Goal: Communication & Community: Answer question/provide support

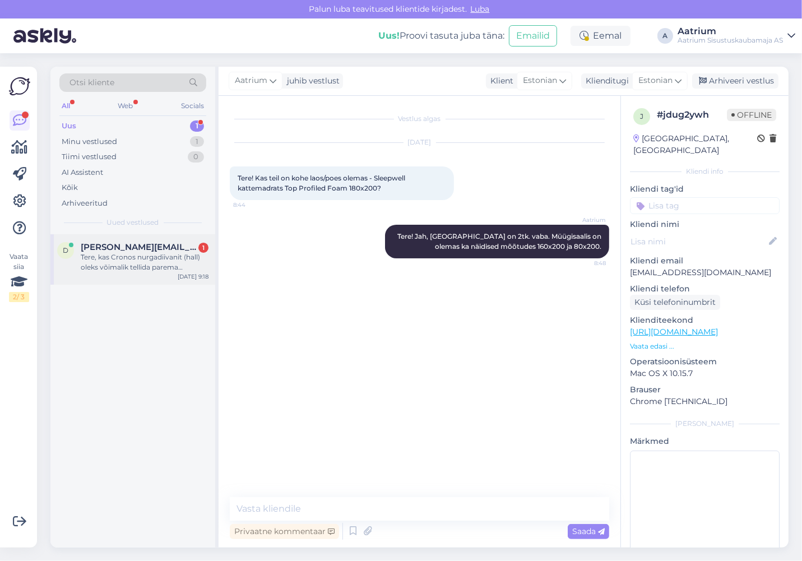
click at [112, 266] on div "Tere, kas Cronos nurgadiivanit (hall) oleks võimalik tellida parema nurgaga?" at bounding box center [145, 262] width 128 height 20
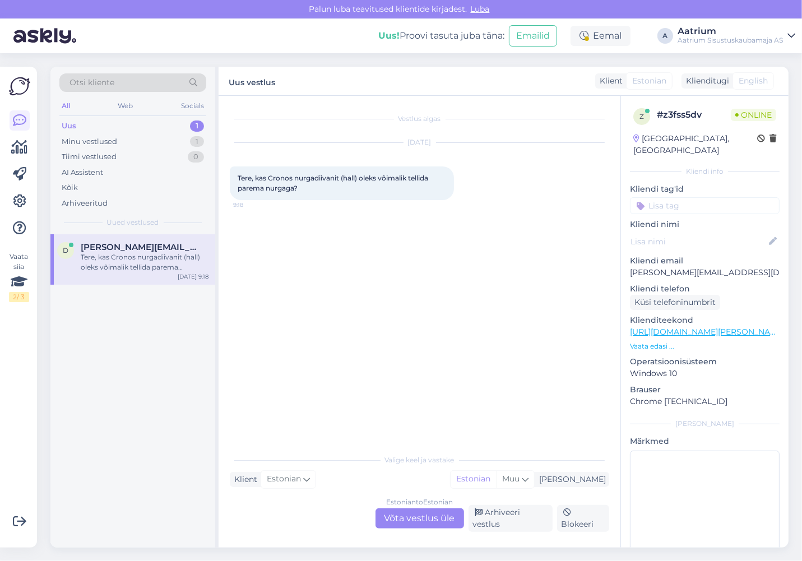
click at [728, 327] on link "[URL][DOMAIN_NAME][PERSON_NAME]" at bounding box center [707, 332] width 155 height 10
click at [448, 522] on div "Estonian to Estonian Võta vestlus üle" at bounding box center [419, 518] width 89 height 20
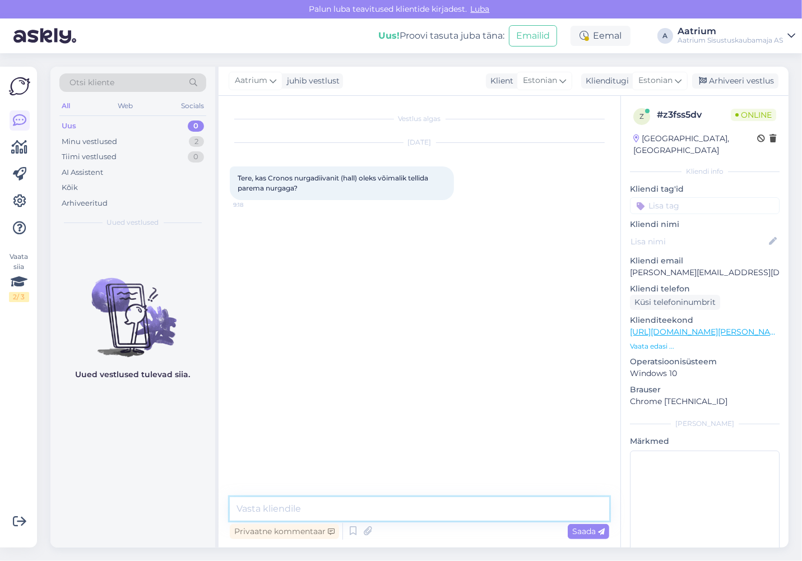
click at [364, 511] on textarea at bounding box center [419, 509] width 379 height 24
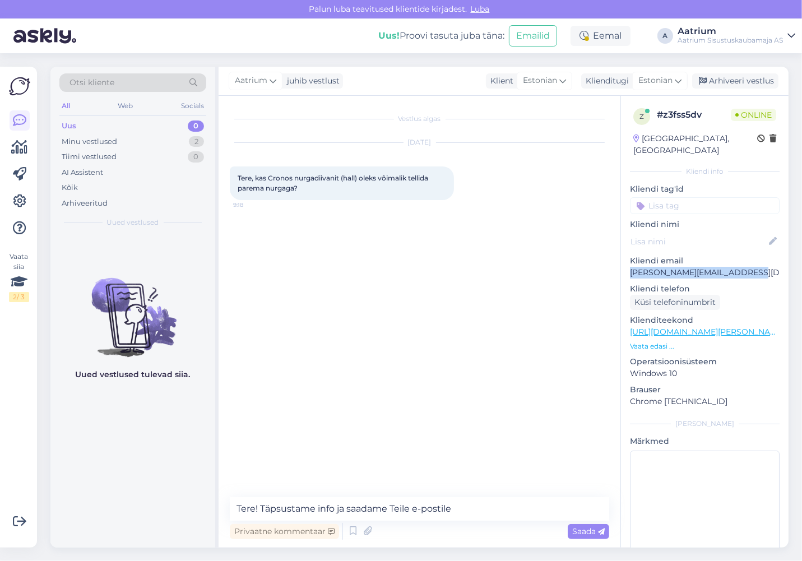
drag, startPoint x: 746, startPoint y: 260, endPoint x: 629, endPoint y: 264, distance: 117.2
click at [629, 264] on div "z # z3fss5dv Online [GEOGRAPHIC_DATA], [GEOGRAPHIC_DATA] info Kliendi tag'id Kl…" at bounding box center [705, 332] width 168 height 472
copy p "[PERSON_NAME][EMAIL_ADDRESS][DOMAIN_NAME]"
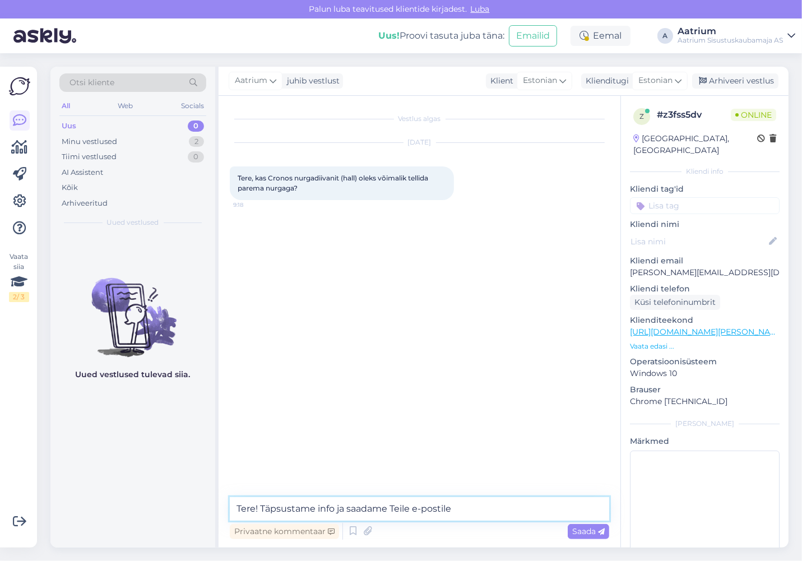
click at [477, 503] on textarea "Tere! Täpsustame info ja saadame Teile e-postile" at bounding box center [419, 509] width 379 height 24
paste textarea "[PERSON_NAME][EMAIL_ADDRESS][DOMAIN_NAME]"
type textarea "Tere! Täpsustame info ja saadame Teile e-postile [PERSON_NAME][EMAIL_ADDRESS][D…"
click at [576, 534] on span "Saada" at bounding box center [588, 531] width 33 height 10
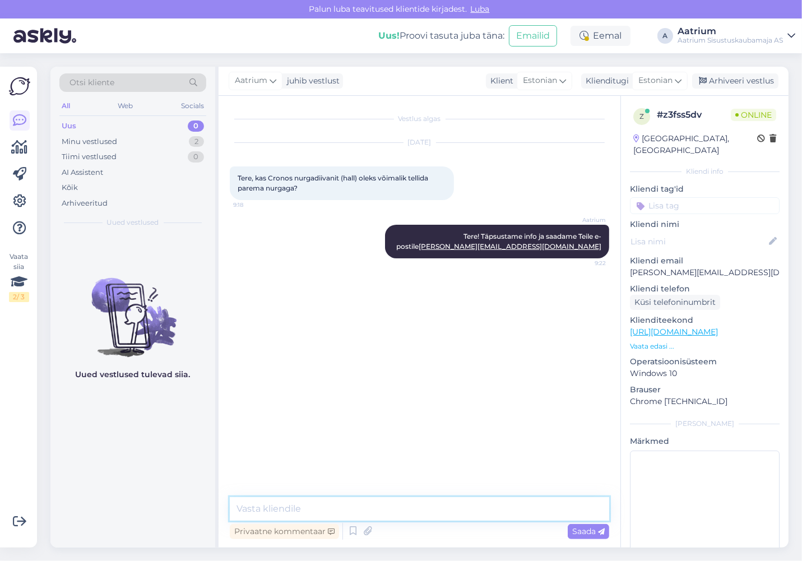
click at [309, 508] on textarea at bounding box center [419, 509] width 379 height 24
type textarea "E"
click at [510, 372] on div "Vestlus algas [DATE] Tere, kas Cronos nurgadiivanit (hall) oleks võimalik telli…" at bounding box center [424, 297] width 389 height 380
click at [599, 41] on div "Eemal" at bounding box center [600, 36] width 60 height 20
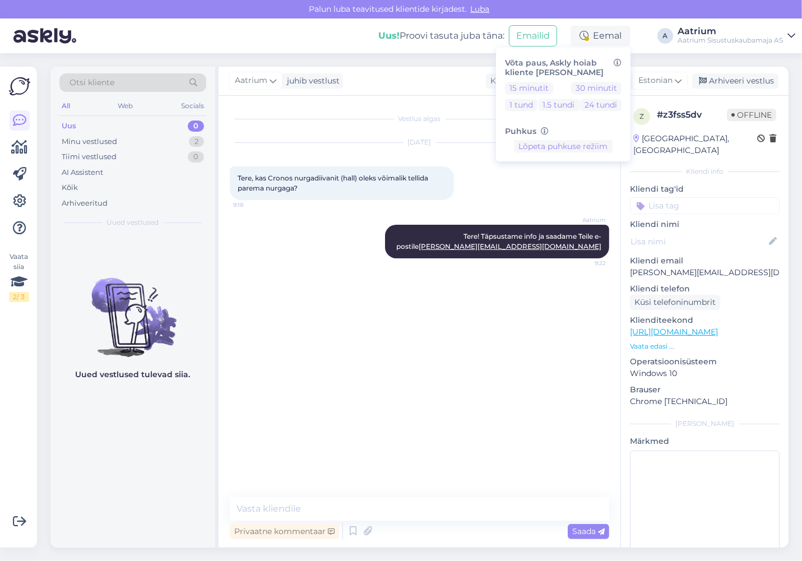
click at [513, 373] on div "Vestlus algas [DATE] Tere, kas Cronos nurgadiivanit (hall) oleks võimalik telli…" at bounding box center [424, 297] width 389 height 380
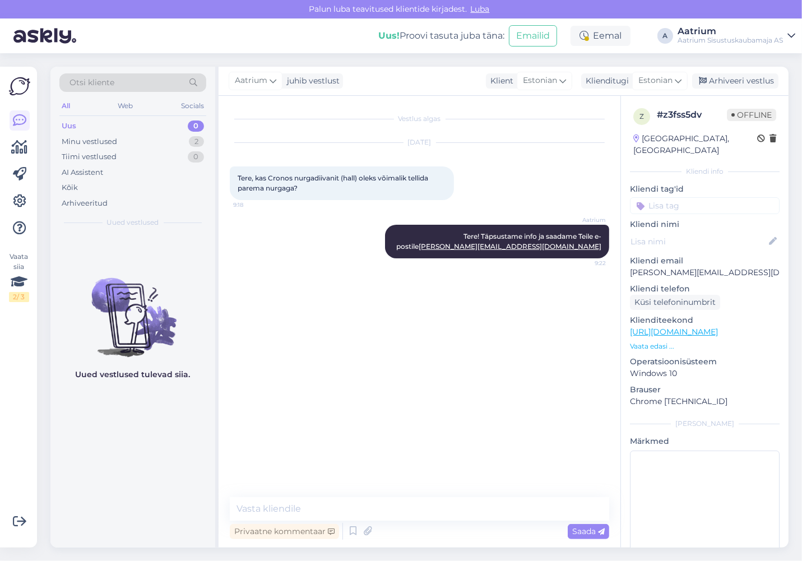
click at [479, 370] on div "Vestlus algas [DATE] Tere, kas Cronos nurgadiivanit (hall) oleks võimalik telli…" at bounding box center [424, 297] width 389 height 380
click at [595, 29] on div "Eemal" at bounding box center [600, 36] width 60 height 20
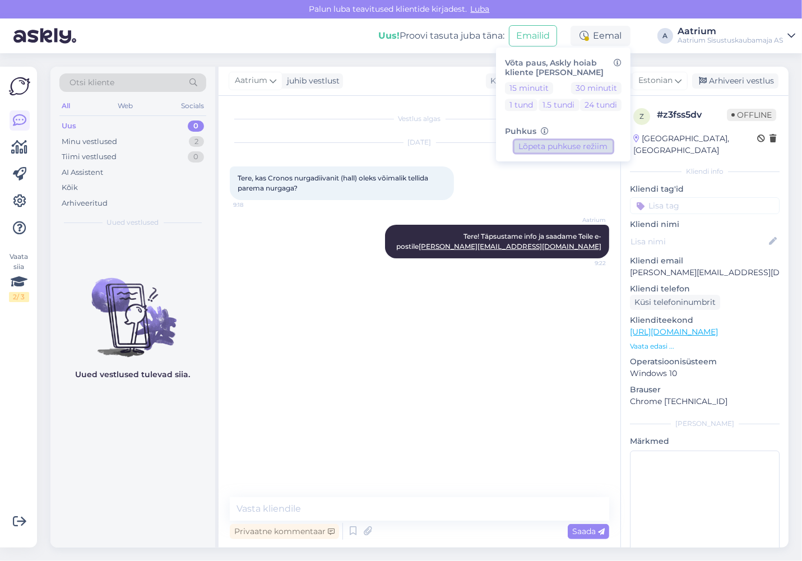
click at [584, 149] on button "Lõpeta puhkuse režiim" at bounding box center [563, 147] width 98 height 12
click at [556, 335] on div "Vestlus algas [DATE] Tere, kas Cronos nurgadiivanit (hall) oleks võimalik telli…" at bounding box center [424, 297] width 389 height 380
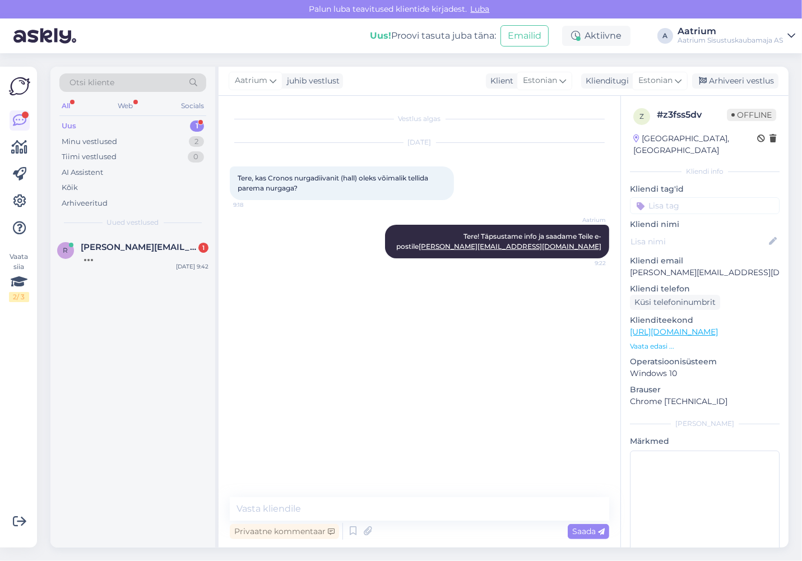
click at [282, 350] on div "Vestlus algas [DATE] Tere, kas Cronos nurgadiivanit (hall) oleks võimalik telli…" at bounding box center [424, 297] width 389 height 380
click at [105, 251] on span "[PERSON_NAME][EMAIL_ADDRESS][DOMAIN_NAME]" at bounding box center [139, 247] width 117 height 10
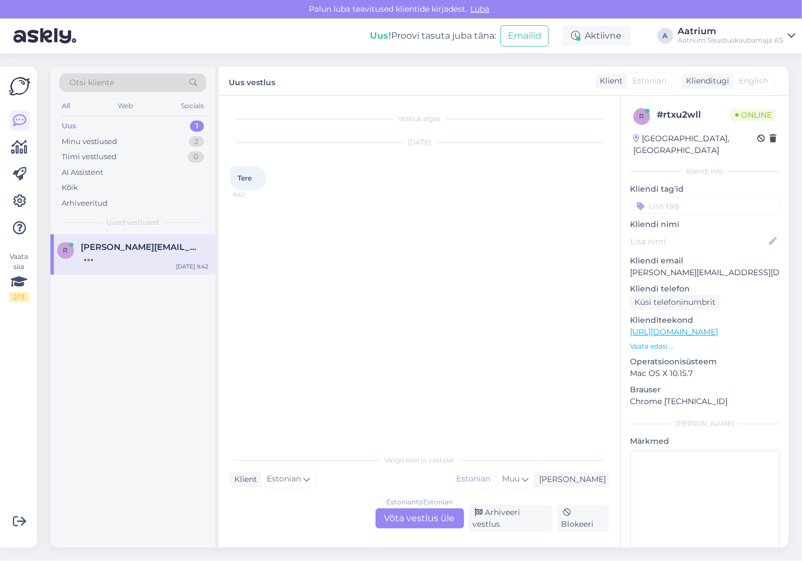
click at [395, 522] on div "Estonian to Estonian Võta vestlus üle" at bounding box center [419, 518] width 89 height 20
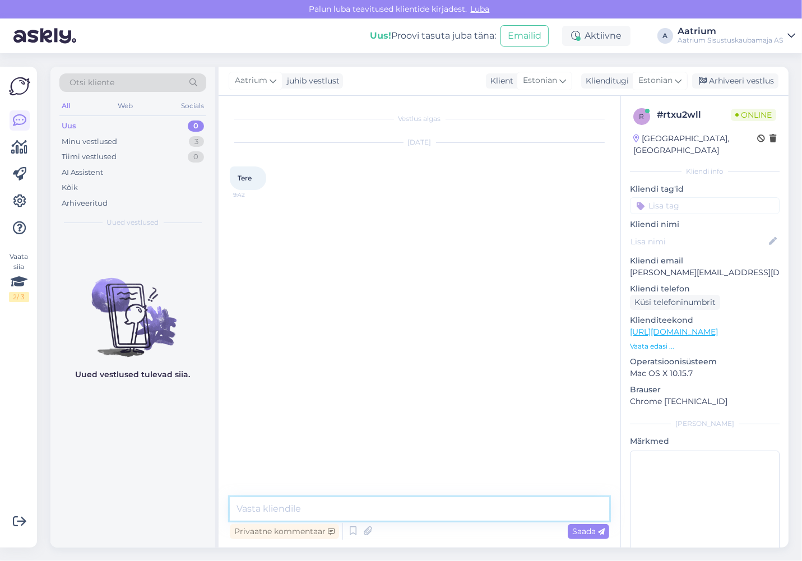
click at [319, 505] on textarea at bounding box center [419, 509] width 379 height 24
type textarea "Tere!"
click at [578, 527] on span "Saada" at bounding box center [588, 531] width 33 height 10
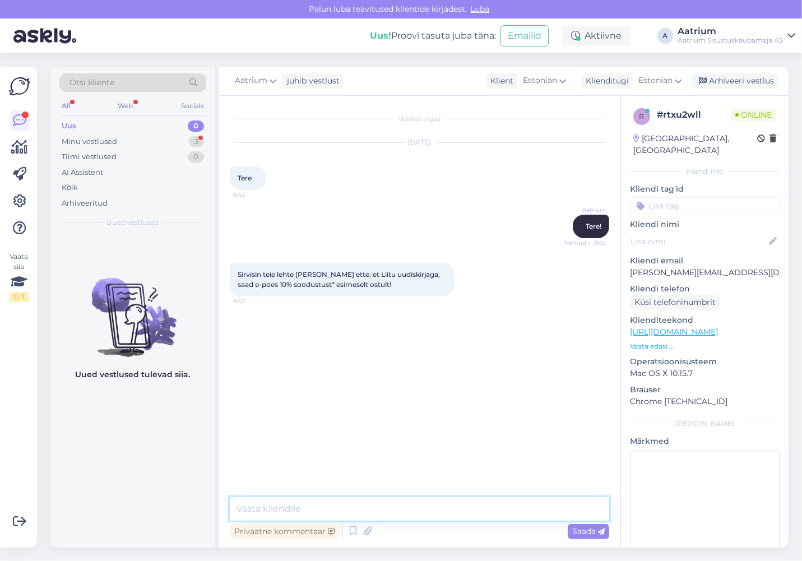
click at [347, 506] on textarea at bounding box center [419, 509] width 379 height 24
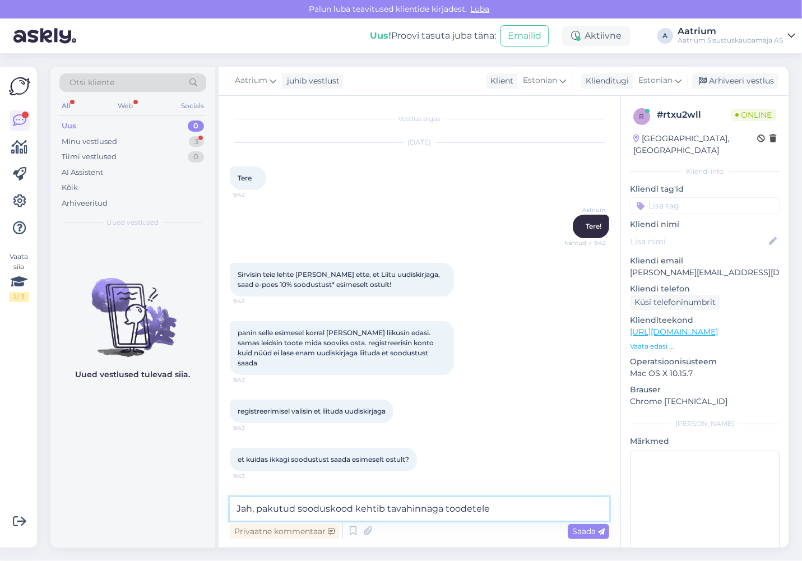
click at [490, 510] on textarea "Jah, pakutud sooduskood kehtib tavahinnaga toodetele" at bounding box center [419, 509] width 379 height 24
click at [265, 509] on textarea "Jah, pakutud sooduskood kehtib tavahinnaga toodetele" at bounding box center [419, 509] width 379 height 24
click at [277, 505] on textarea "Pakutud sooduskood kehtib tavahinnaga toodetele" at bounding box center [419, 509] width 379 height 24
click at [430, 507] on textarea "Sooduskood kehtib tavahinnaga toodetele" at bounding box center [419, 509] width 379 height 24
type textarea "Sooduskood kehtib tavahinnaga toodetele."
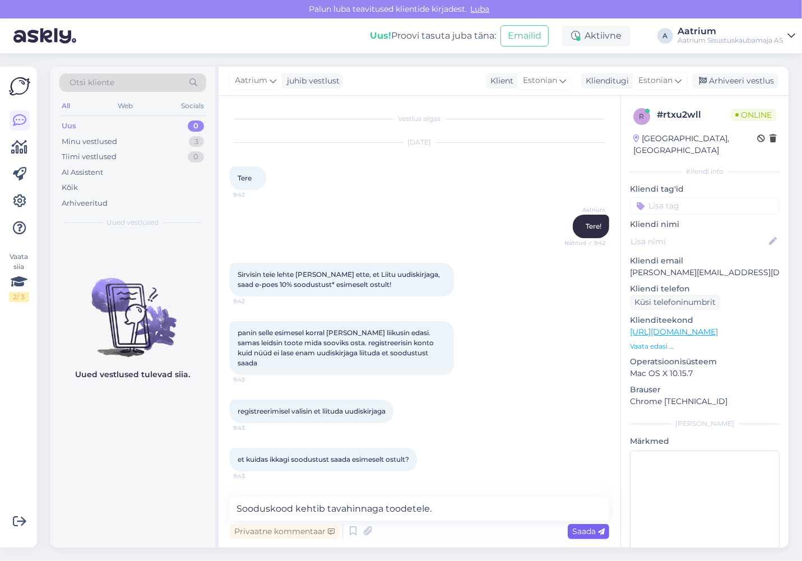
click at [578, 531] on span "Saada" at bounding box center [588, 531] width 33 height 10
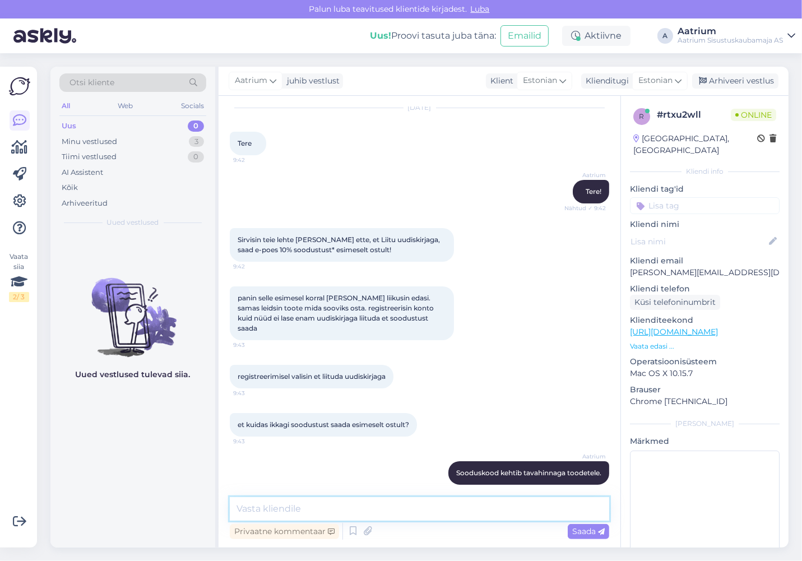
click at [401, 500] on textarea at bounding box center [419, 509] width 379 height 24
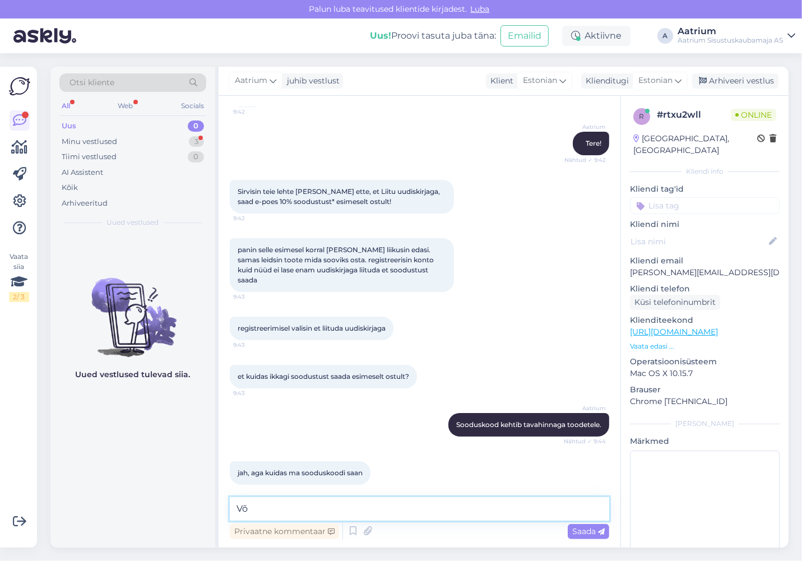
type textarea "V"
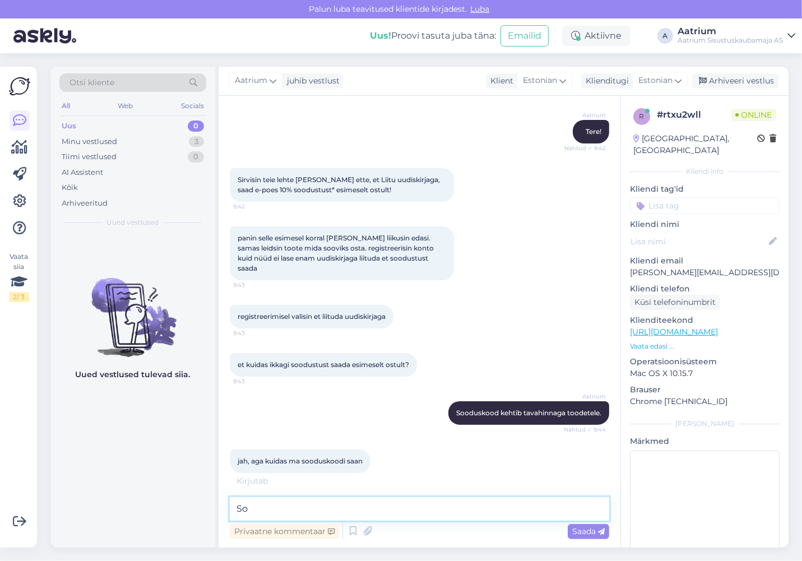
type textarea "S"
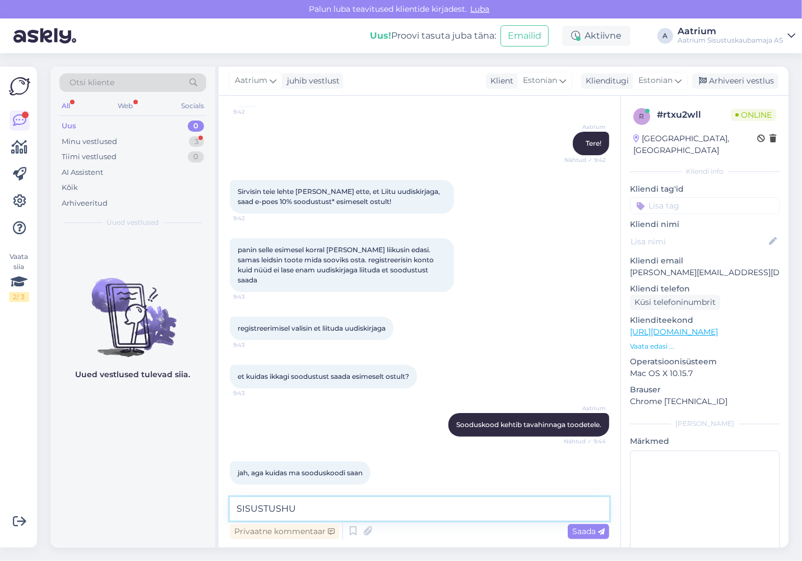
scroll to position [141, 0]
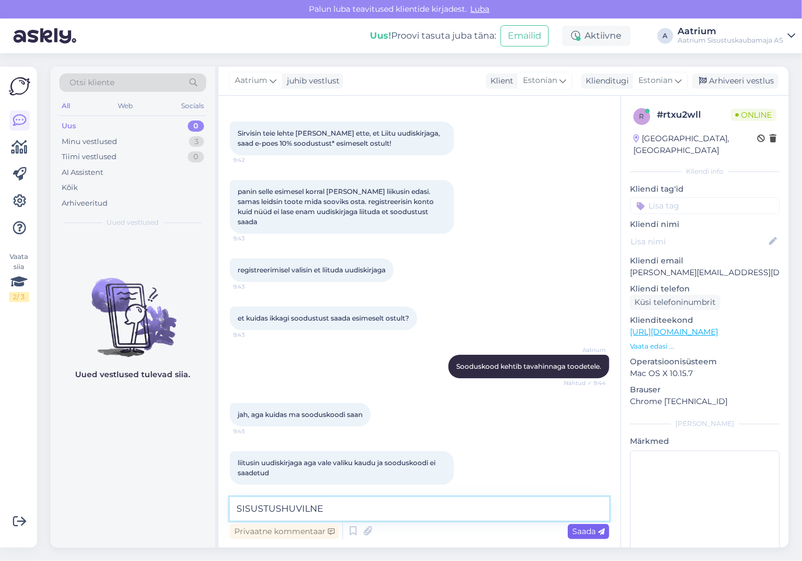
type textarea "SISUSTUSHUVILNE"
click at [574, 533] on span "Saada" at bounding box center [588, 531] width 33 height 10
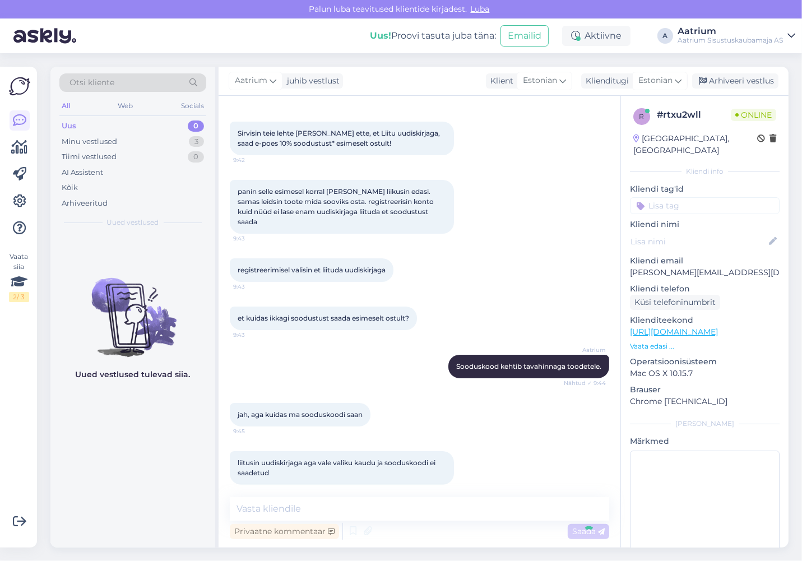
scroll to position [189, 0]
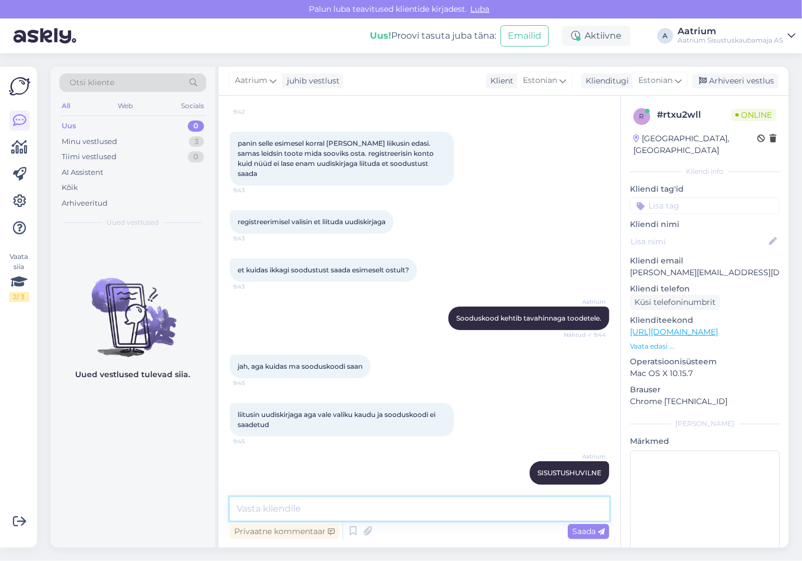
click at [336, 516] on textarea at bounding box center [419, 509] width 379 height 24
type textarea "V"
type textarea "SISUSTUSHUVILINE"
click at [588, 530] on span "Saada" at bounding box center [588, 531] width 33 height 10
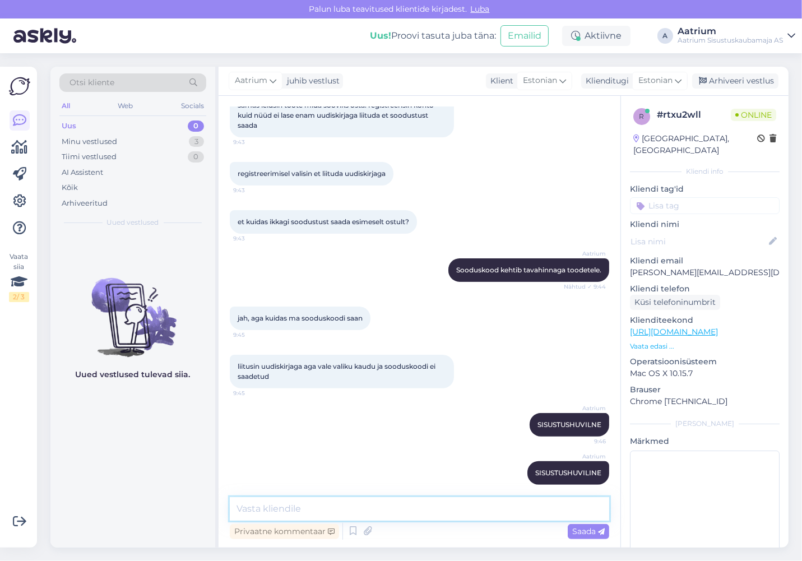
click at [292, 508] on textarea at bounding box center [419, 509] width 379 height 24
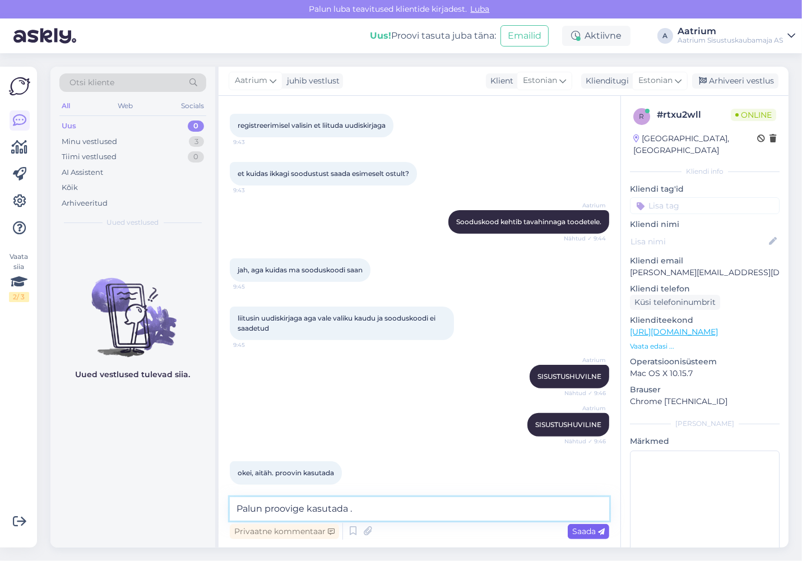
type textarea "Palun proovige kasutada ."
click at [592, 531] on span "Saada" at bounding box center [588, 531] width 33 height 10
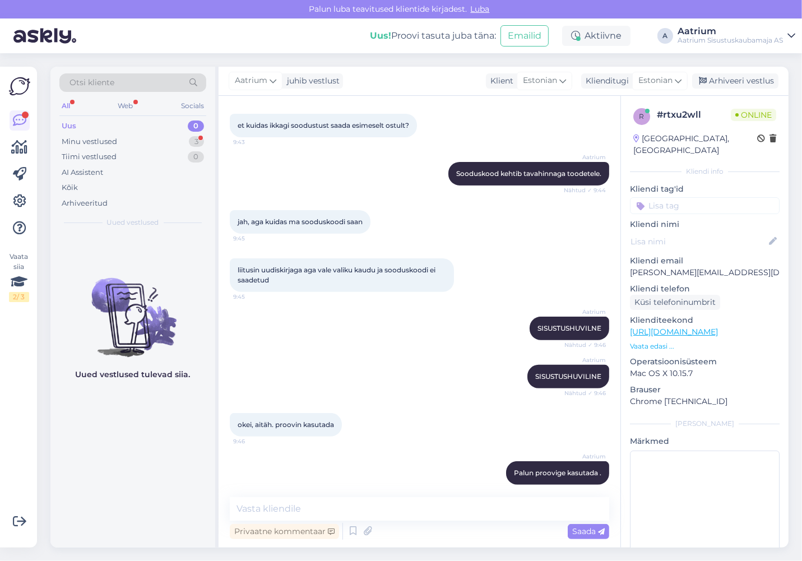
scroll to position [382, 0]
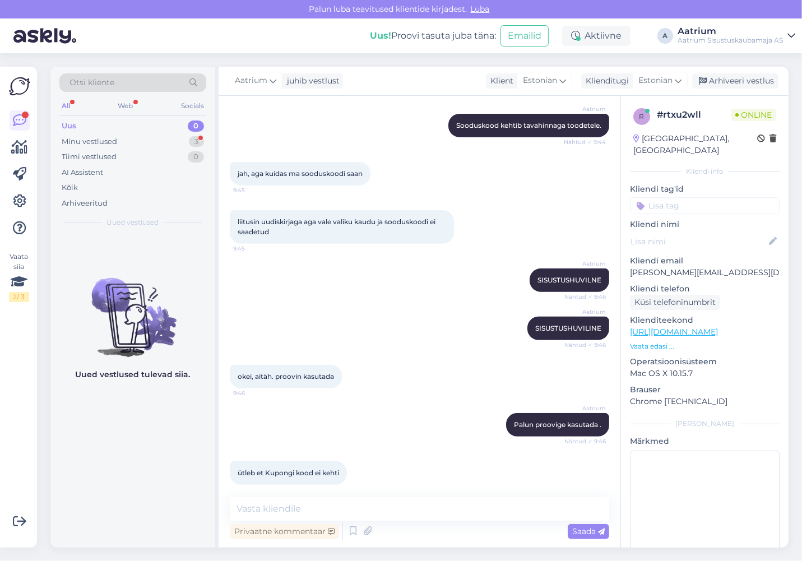
click at [402, 432] on div "Aatrium Palun proovige kasutada . Nähtud ✓ 9:46" at bounding box center [419, 425] width 379 height 48
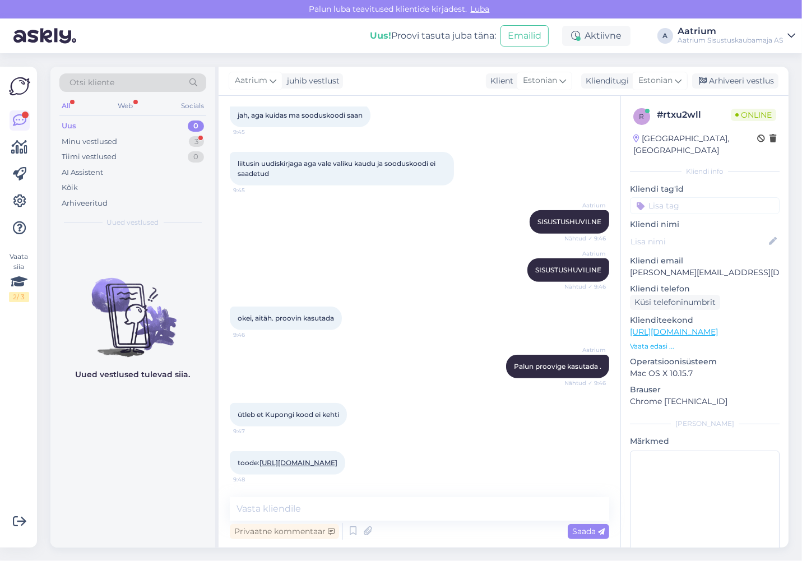
scroll to position [489, 0]
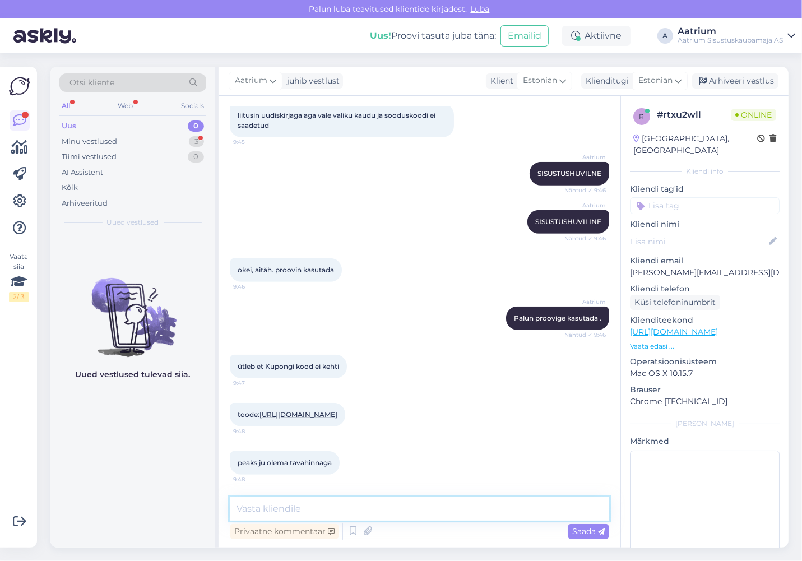
click at [321, 512] on textarea at bounding box center [419, 509] width 379 height 24
click at [512, 508] on textarea "Esimene saadetud sooduskood oli vigane. Kas proovisite ... sissutshuviline" at bounding box center [419, 509] width 379 height 24
click at [525, 509] on textarea "Esimene saadetud sooduskood oli vigane. Kas proovisite ... sisustshuviline" at bounding box center [419, 509] width 379 height 24
click at [587, 505] on textarea "Esimene saadetud sooduskood oli vigane. Kas proovisite ... sisustushuviline" at bounding box center [419, 509] width 379 height 24
click at [491, 507] on textarea "Esimene saadetud sooduskood oli vigane. Kas proovisite ... sisustushuviline?" at bounding box center [419, 509] width 379 height 24
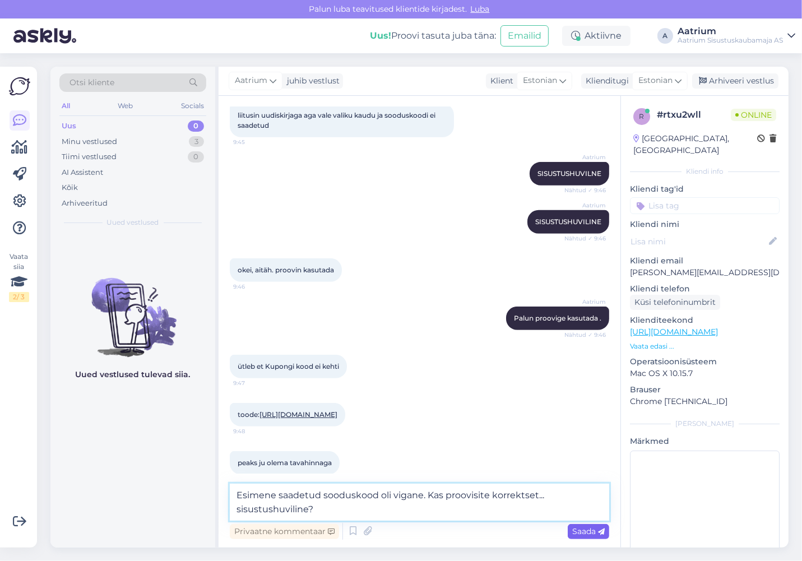
type textarea "Esimene saadetud sooduskood oli vigane. Kas proovisite korrektset... sisustushu…"
click at [583, 535] on span "Saada" at bounding box center [588, 531] width 33 height 10
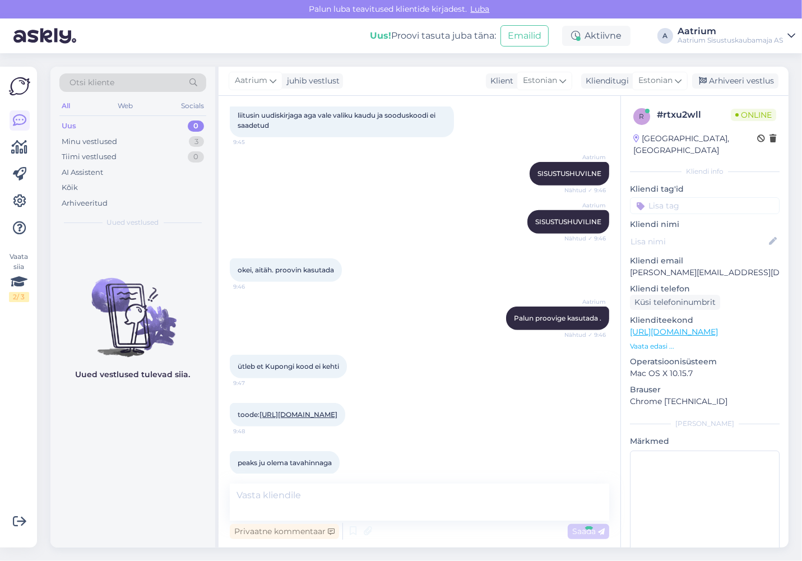
scroll to position [547, 0]
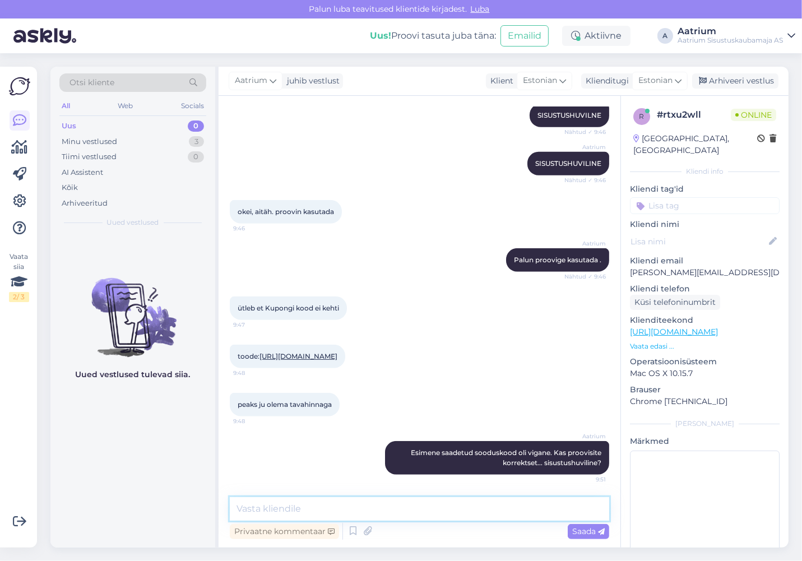
click at [272, 511] on textarea at bounding box center [419, 509] width 379 height 24
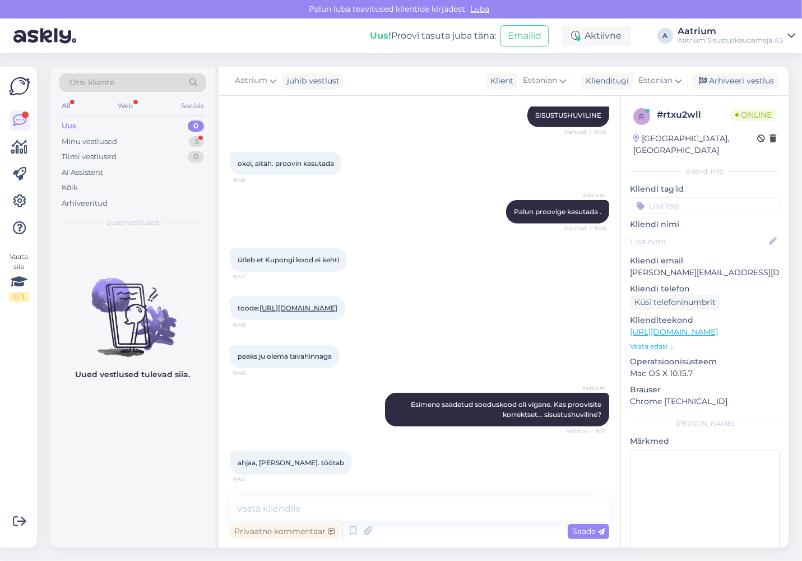
scroll to position [643, 0]
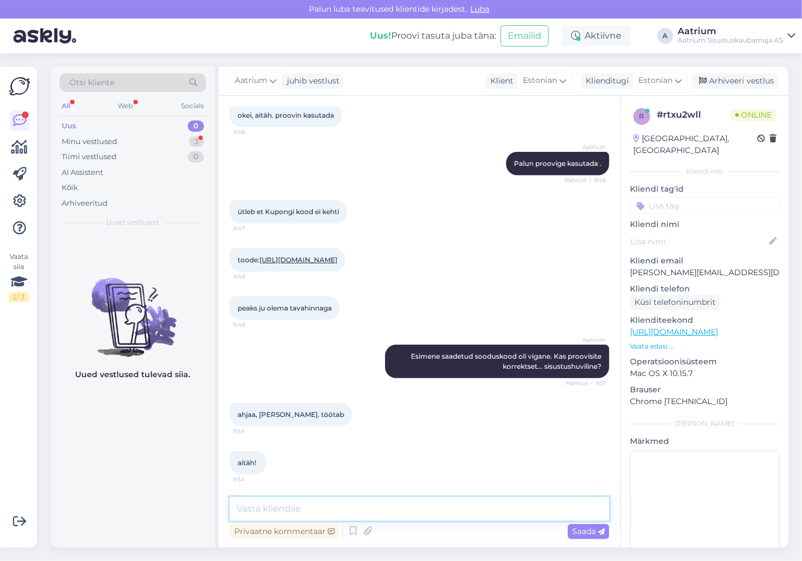
click at [268, 510] on textarea at bounding box center [419, 509] width 379 height 24
type textarea "Siis on hästi. Palun!"
click at [580, 535] on span "Saada" at bounding box center [588, 531] width 33 height 10
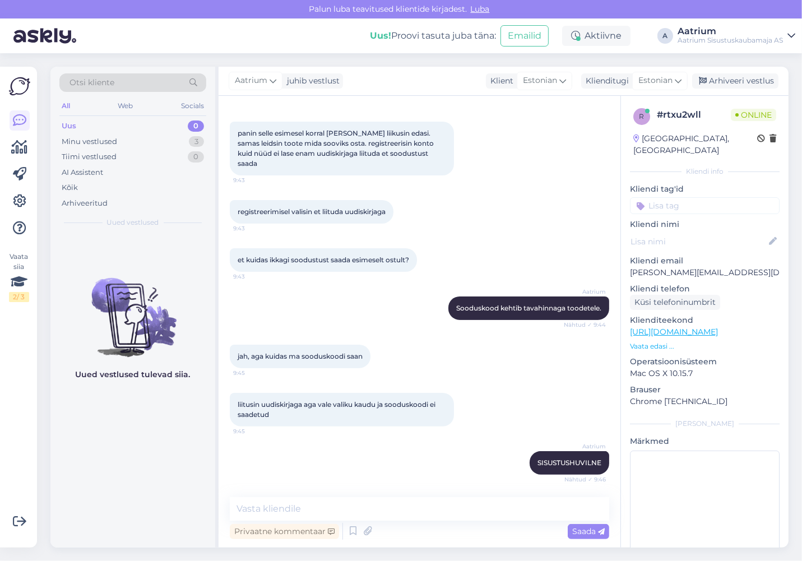
scroll to position [299, 0]
